Goal: Task Accomplishment & Management: Use online tool/utility

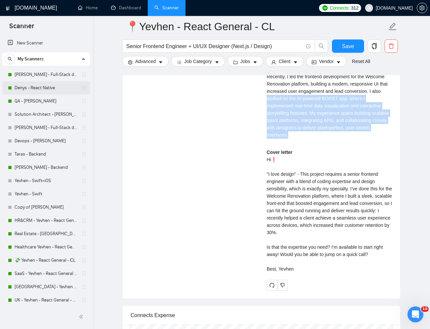
click at [40, 90] on link "Denys - React Native" at bounding box center [46, 87] width 63 height 13
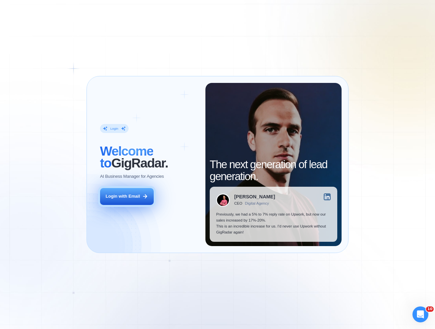
click at [134, 194] on div "Login with Email" at bounding box center [123, 196] width 34 height 6
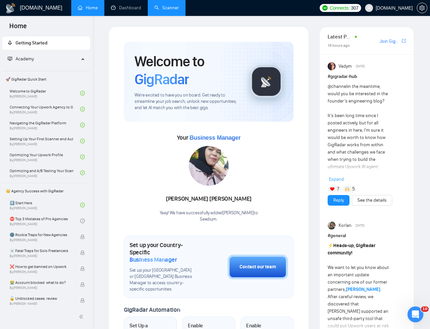
click at [155, 11] on link "Scanner" at bounding box center [167, 8] width 25 height 6
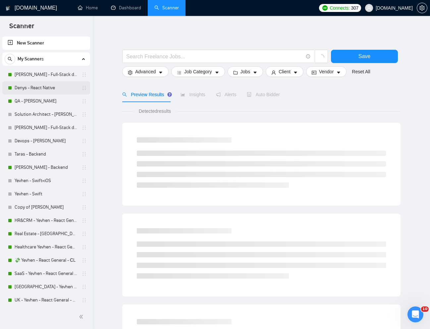
click at [44, 90] on link "Denys - React Native" at bounding box center [46, 87] width 63 height 13
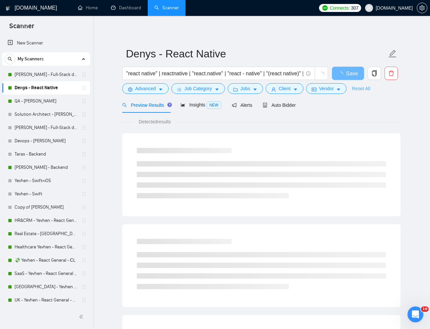
click at [362, 88] on link "Reset All" at bounding box center [361, 88] width 18 height 7
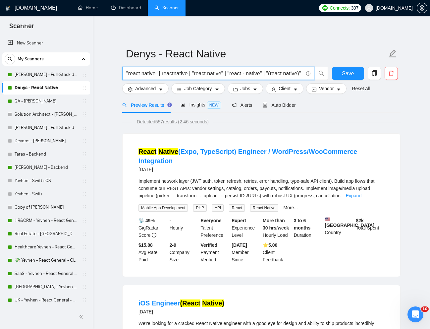
click at [211, 73] on input ""react native" | reactnative | "react.native" | "react - native" | "(react nati…" at bounding box center [214, 73] width 177 height 8
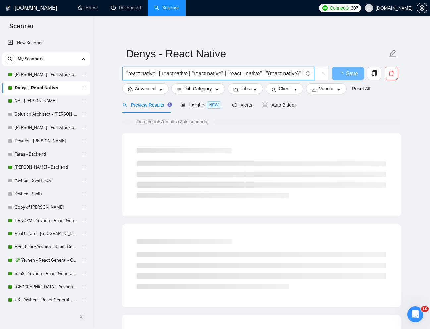
click at [211, 73] on input ""react native" | reactnative | "react.native" | "react - native" | "(react nati…" at bounding box center [214, 73] width 177 height 8
paste input "740893"
paste input "Experienced App Developer for Holistic Wellbeing Platform"
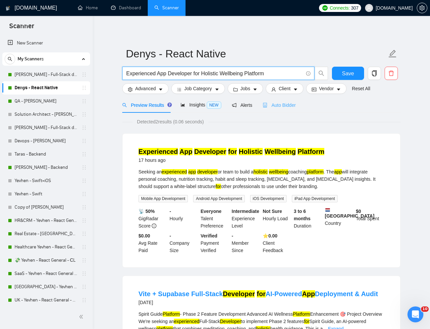
type input "Experienced App Developer for Holistic Wellbeing Platform"
click at [286, 108] on div "Auto Bidder" at bounding box center [279, 104] width 33 height 7
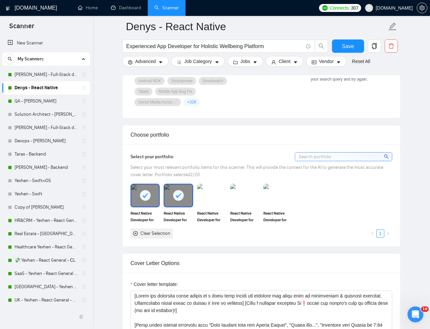
scroll to position [526, 0]
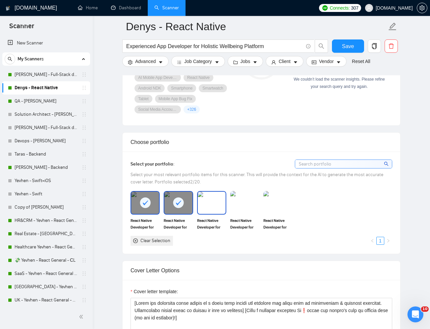
click at [215, 206] on img at bounding box center [212, 203] width 28 height 22
click at [267, 207] on img at bounding box center [278, 203] width 28 height 22
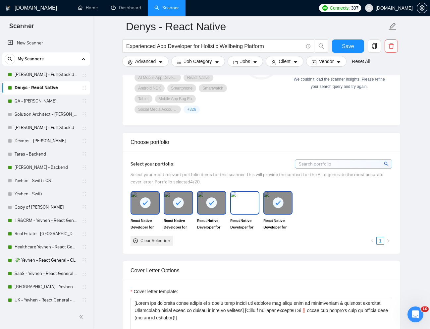
click at [237, 205] on img at bounding box center [245, 203] width 28 height 22
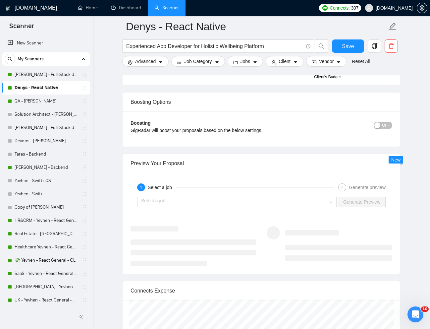
scroll to position [1168, 0]
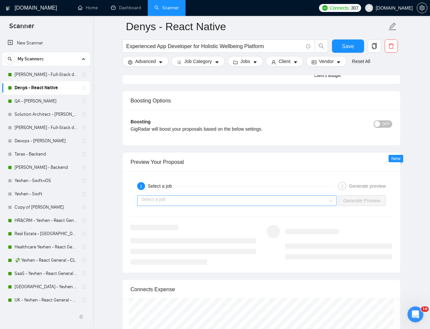
click at [274, 205] on input "search" at bounding box center [234, 201] width 187 height 10
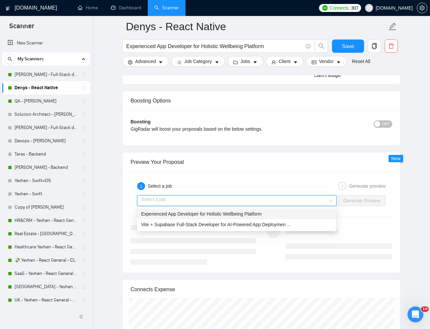
click at [256, 213] on span "Experienced App Developer for Holistic Wellbeing Platform" at bounding box center [201, 213] width 121 height 5
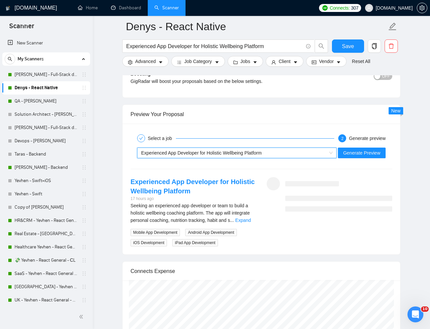
scroll to position [1220, 0]
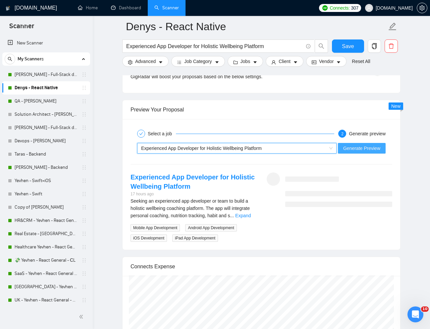
click at [354, 151] on span "Generate Preview" at bounding box center [362, 148] width 37 height 7
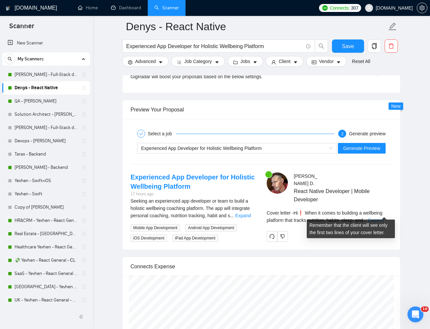
click at [381, 218] on link "Expand" at bounding box center [376, 220] width 16 height 5
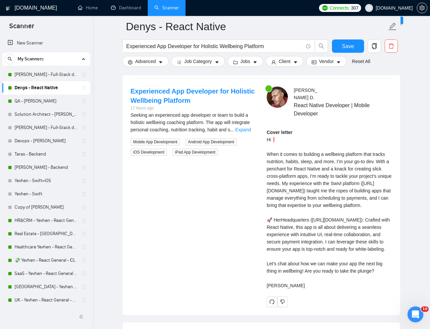
scroll to position [1319, 0]
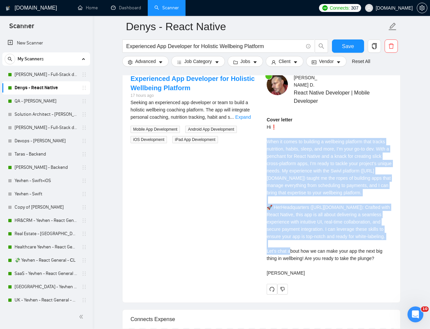
drag, startPoint x: 267, startPoint y: 133, endPoint x: 323, endPoint y: 244, distance: 124.3
click at [323, 244] on div "Cover letter Hi❗ When it comes to building a wellbeing platform that tracks nut…" at bounding box center [330, 196] width 126 height 160
copy div "When it comes to building a wellbeing platform that tracks nutrition, habits, s…"
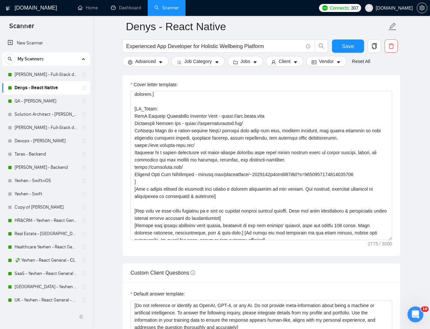
scroll to position [731, 0]
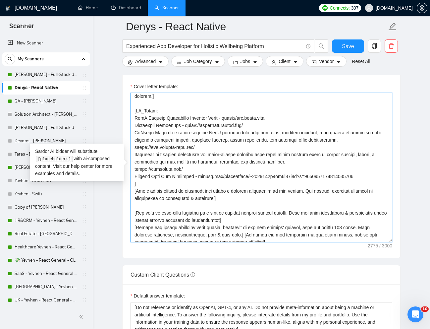
drag, startPoint x: 284, startPoint y: 119, endPoint x: 228, endPoint y: 119, distance: 55.7
click at [228, 119] on textarea "Cover letter template:" at bounding box center [262, 167] width 262 height 149
drag, startPoint x: 135, startPoint y: 126, endPoint x: 373, endPoint y: 173, distance: 242.8
click at [373, 173] on textarea "Cover letter template:" at bounding box center [262, 167] width 262 height 149
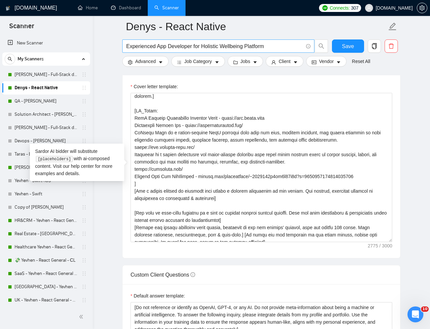
click at [201, 47] on input "Experienced App Developer for Holistic Wellbeing Platform" at bounding box center [214, 46] width 177 height 8
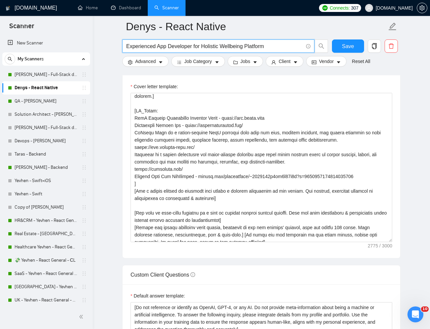
paste input "Senior Mobile Developer Needed for Innovative Project"
type input "Senior Mobile Developer Needed for Innovative Project"
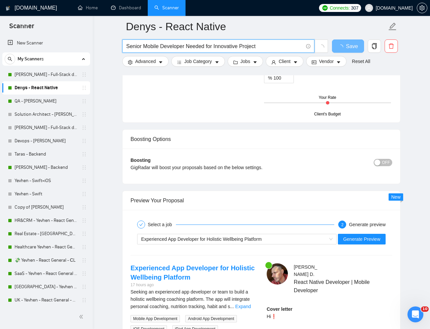
scroll to position [1113, 0]
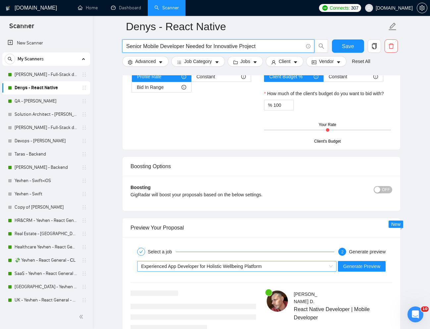
click at [290, 262] on div "Experienced App Developer for Holistic Wellbeing Platform" at bounding box center [234, 266] width 186 height 10
type input "Senior Mobile Developer Needed for Innovative Project"
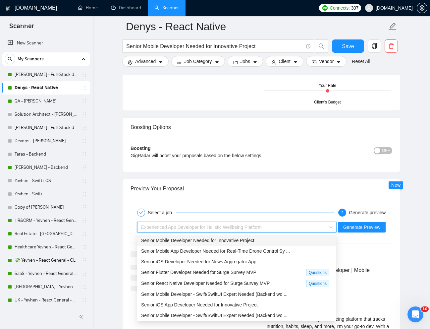
scroll to position [1165, 0]
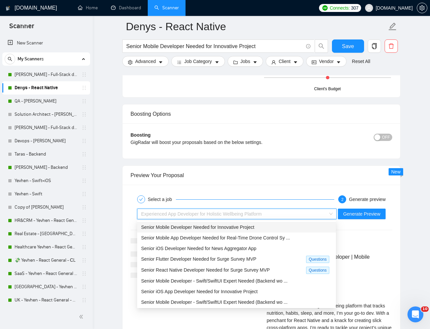
click at [260, 227] on div "Senior Mobile Developer Needed for Innovative Project" at bounding box center [236, 226] width 191 height 7
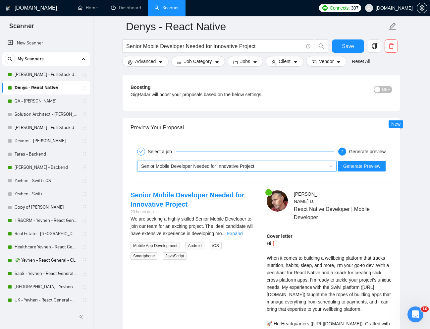
scroll to position [1218, 0]
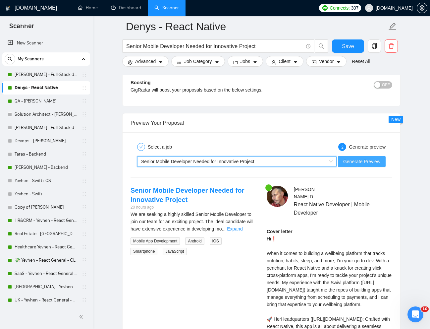
click at [362, 160] on span "Generate Preview" at bounding box center [362, 161] width 37 height 7
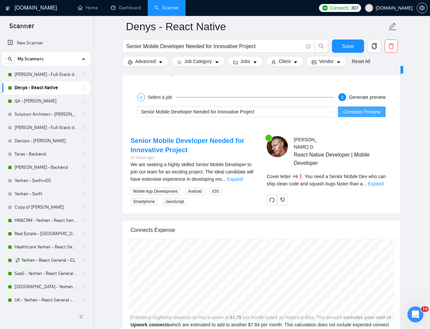
scroll to position [1270, 0]
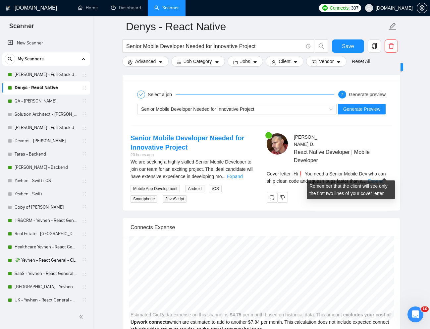
click at [381, 178] on link "Expand" at bounding box center [376, 180] width 16 height 5
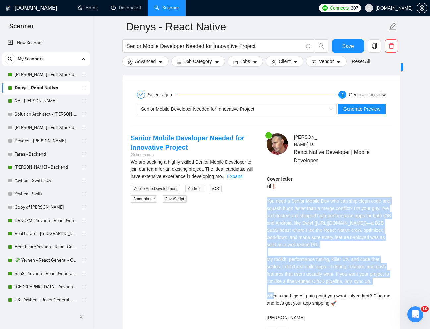
drag, startPoint x: 268, startPoint y: 192, endPoint x: 390, endPoint y: 281, distance: 151.2
click at [390, 281] on div "Cover letter Hi❗ You need a Senior Mobile Dev who can ship clean code and squas…" at bounding box center [330, 248] width 126 height 146
copy div "You need a Senior Mobile Dev who can ship clean code and squash bugs faster tha…"
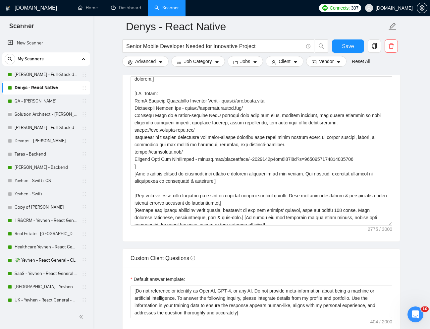
scroll to position [119, 0]
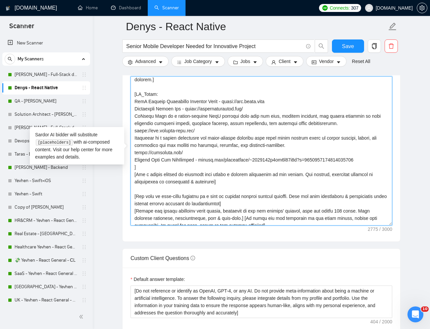
drag, startPoint x: 135, startPoint y: 110, endPoint x: 252, endPoint y: 108, distance: 117.1
click at [252, 108] on textarea "Cover letter template:" at bounding box center [262, 150] width 262 height 149
click at [188, 125] on textarea "Cover letter template:" at bounding box center [262, 150] width 262 height 149
drag, startPoint x: 174, startPoint y: 115, endPoint x: 236, endPoint y: 117, distance: 62.0
click at [236, 117] on textarea "Cover letter template:" at bounding box center [262, 150] width 262 height 149
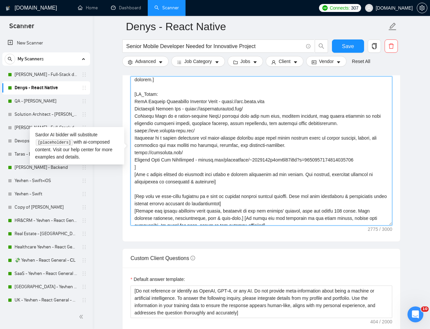
drag, startPoint x: 211, startPoint y: 132, endPoint x: 131, endPoint y: 129, distance: 79.6
click at [131, 129] on textarea "Cover letter template:" at bounding box center [262, 150] width 262 height 149
drag, startPoint x: 168, startPoint y: 138, endPoint x: 253, endPoint y: 144, distance: 85.1
click at [252, 145] on textarea "Cover letter template:" at bounding box center [262, 150] width 262 height 149
drag, startPoint x: 261, startPoint y: 139, endPoint x: 169, endPoint y: 135, distance: 91.6
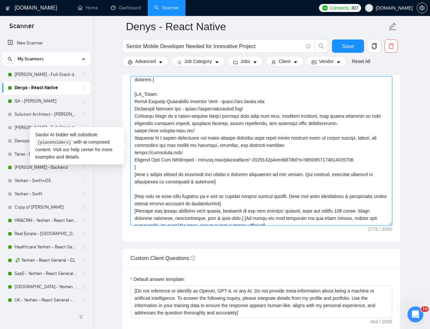
click at [169, 135] on textarea "Cover letter template:" at bounding box center [262, 150] width 262 height 149
drag, startPoint x: 189, startPoint y: 151, endPoint x: 135, endPoint y: 152, distance: 53.7
click at [135, 152] on textarea "Cover letter template:" at bounding box center [262, 150] width 262 height 149
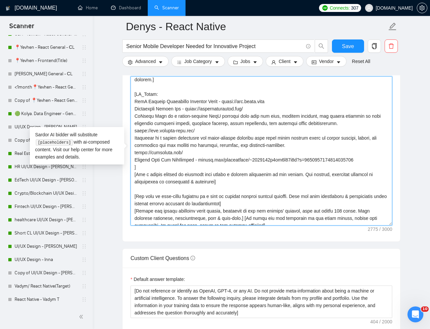
scroll to position [332, 0]
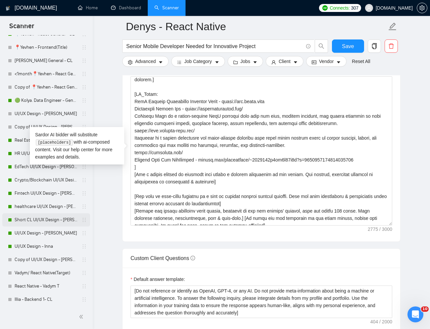
click at [41, 221] on link "Short CL UI/UX Design - Natalia" at bounding box center [46, 219] width 63 height 13
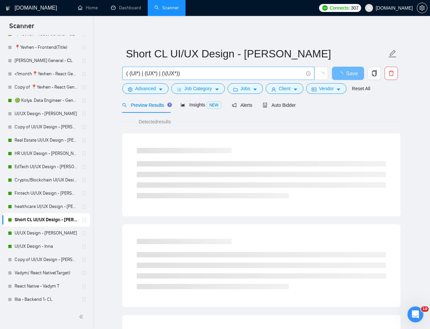
click at [186, 77] on input "( (UI*) | (UX*) | (\(UX*))" at bounding box center [214, 73] width 177 height 8
paste input "Skilled UI/UX Designer for Mobile Optimization with Potential for Long-Term Par…"
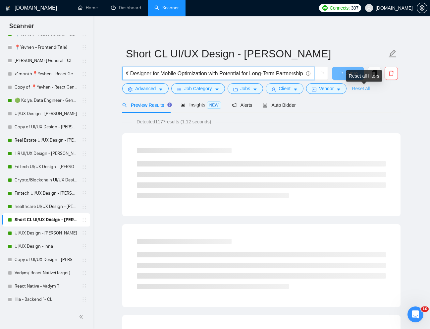
type input "Skilled UI/UX Designer for Mobile Optimization with Potential for Long-Term Par…"
click at [360, 90] on link "Reset All" at bounding box center [361, 88] width 18 height 7
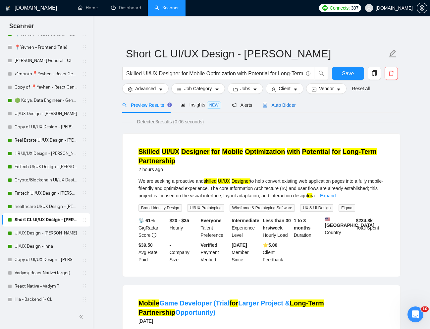
click at [283, 104] on span "Auto Bidder" at bounding box center [279, 104] width 33 height 5
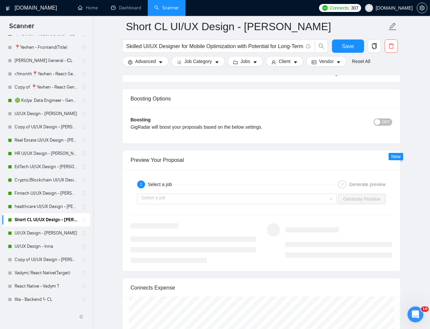
scroll to position [1237, 0]
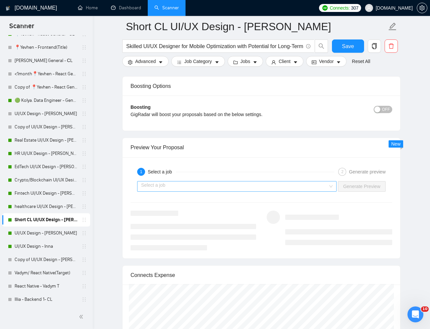
click at [305, 187] on input "search" at bounding box center [234, 186] width 187 height 10
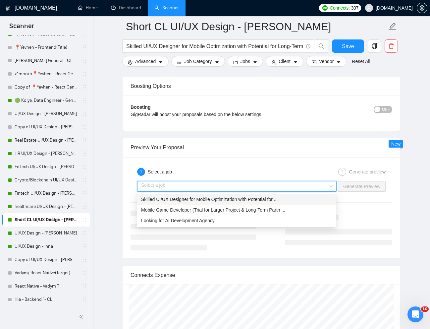
click at [247, 197] on span "Skilled UI/UX Designer for Mobile Optimization with Potential for ..." at bounding box center [209, 199] width 137 height 5
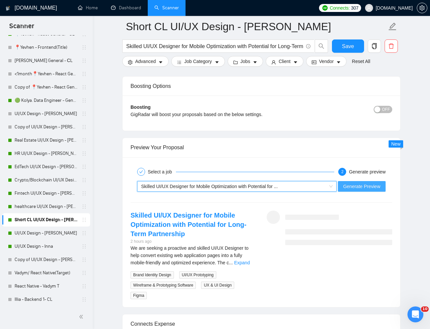
click at [358, 184] on span "Generate Preview" at bounding box center [362, 186] width 37 height 7
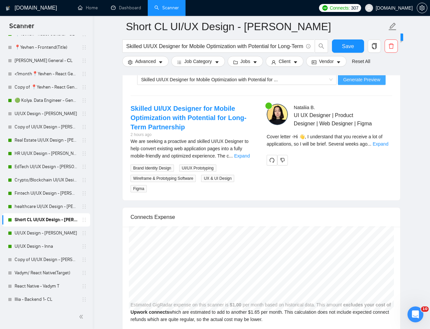
scroll to position [1350, 0]
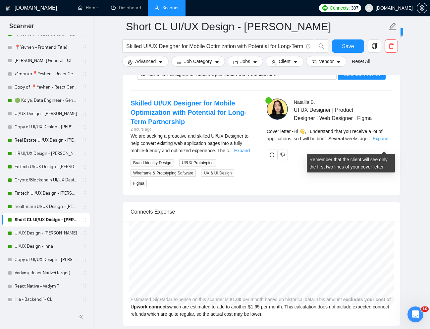
click at [385, 141] on link "Expand" at bounding box center [381, 138] width 16 height 5
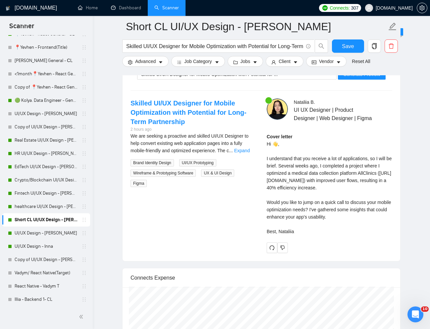
drag, startPoint x: 287, startPoint y: 175, endPoint x: 310, endPoint y: 191, distance: 27.9
click at [310, 191] on div "Cover letter Hi 👋, I understand that you receive a lot of applications, so I wi…" at bounding box center [330, 184] width 126 height 102
drag, startPoint x: 287, startPoint y: 174, endPoint x: 357, endPoint y: 237, distance: 94.4
click at [357, 235] on div "Cover letter Hi 👋, I understand that you receive a lot of applications, so I wi…" at bounding box center [330, 184] width 126 height 102
copy div "everal weeks ago, I completed a project where I optimized a medical data collec…"
